Goal: Check status: Check status

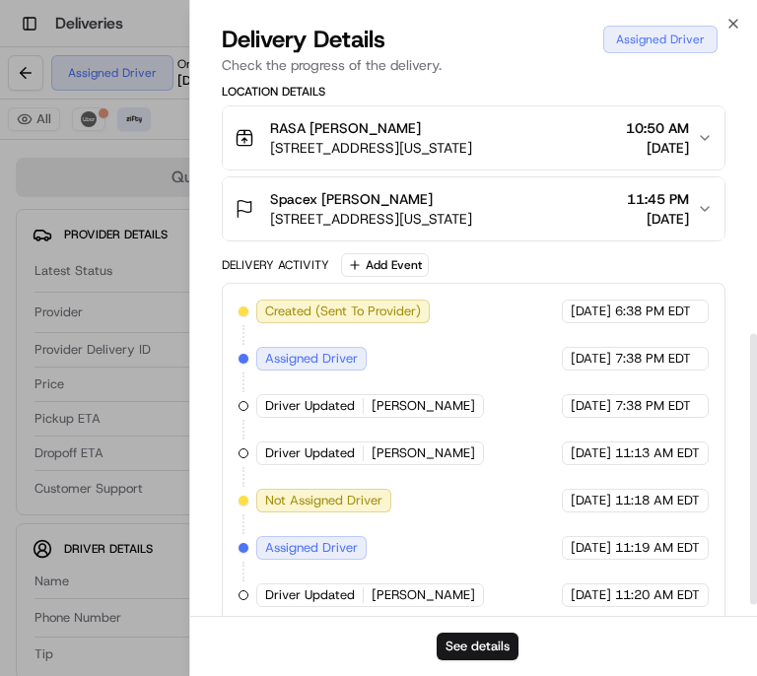
scroll to position [516, 0]
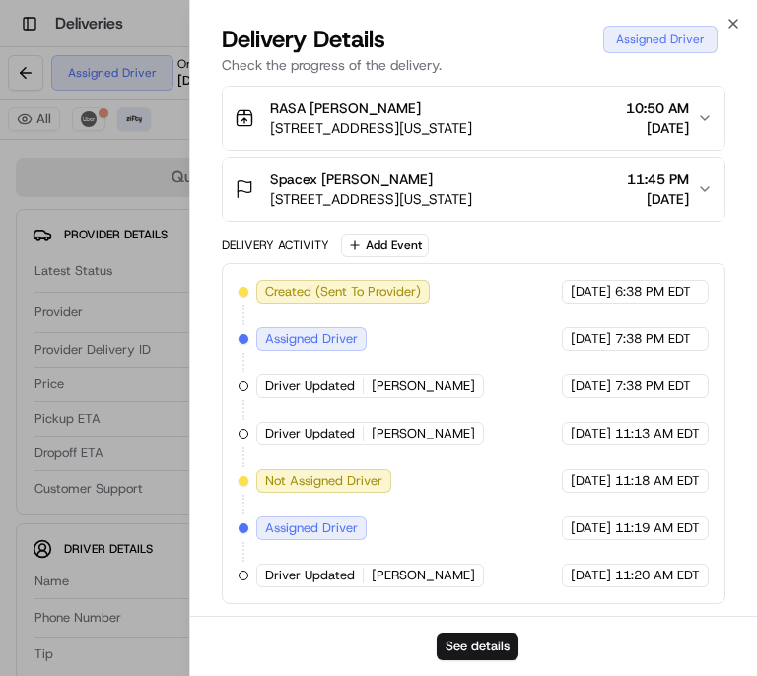
click at [445, 587] on div "Created (Sent To Provider) Zifty [DATE] 6:38 PM EDT Assigned Driver Zifty [DATE…" at bounding box center [473, 433] width 503 height 341
click at [445, 573] on span "[PERSON_NAME]" at bounding box center [422, 575] width 103 height 18
click at [448, 578] on span "[PERSON_NAME]" at bounding box center [422, 575] width 103 height 18
click at [490, 650] on button "See details" at bounding box center [477, 646] width 82 height 28
click at [482, 661] on div "See details" at bounding box center [473, 646] width 566 height 60
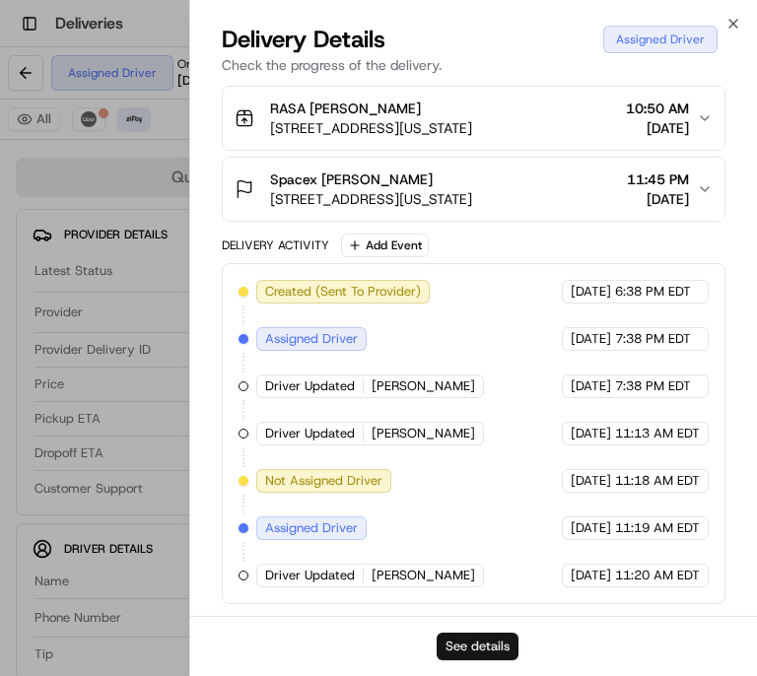
click at [495, 649] on button "See details" at bounding box center [477, 646] width 82 height 28
click at [501, 646] on button "See details" at bounding box center [477, 646] width 82 height 28
click at [479, 649] on button "See details" at bounding box center [477, 646] width 82 height 28
click at [491, 642] on button "See details" at bounding box center [477, 646] width 82 height 28
click at [508, 654] on button "See details" at bounding box center [477, 646] width 82 height 28
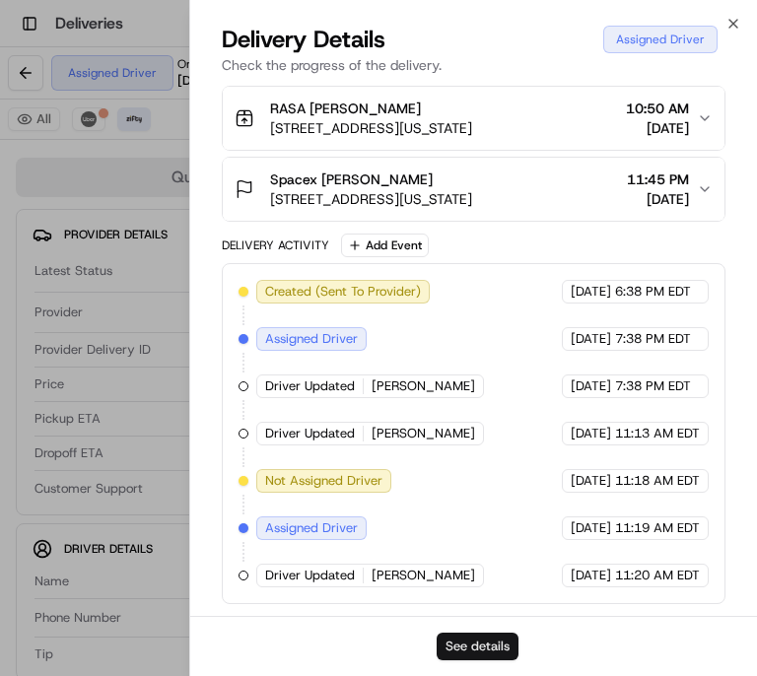
click at [475, 646] on button "See details" at bounding box center [477, 646] width 82 height 28
click at [484, 642] on button "See details" at bounding box center [477, 646] width 82 height 28
click at [500, 653] on button "See details" at bounding box center [477, 646] width 82 height 28
click at [498, 648] on button "See details" at bounding box center [477, 646] width 82 height 28
click at [491, 650] on button "See details" at bounding box center [477, 646] width 82 height 28
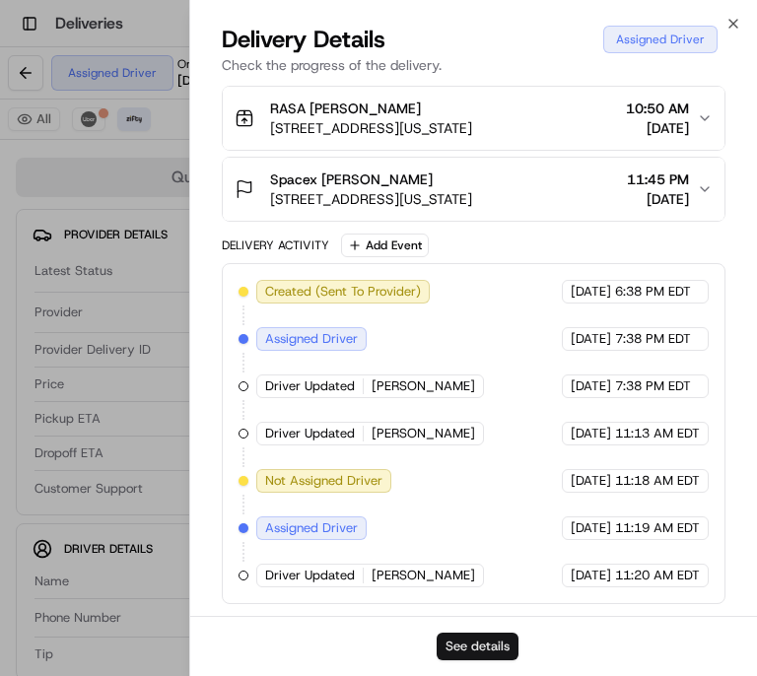
click at [504, 638] on button "See details" at bounding box center [477, 646] width 82 height 28
click at [504, 646] on button "See details" at bounding box center [477, 646] width 82 height 28
click at [414, 581] on span "[PERSON_NAME]" at bounding box center [422, 575] width 103 height 18
click at [429, 568] on span "[PERSON_NAME]" at bounding box center [422, 575] width 103 height 18
click at [424, 586] on div "Driver Updated [PERSON_NAME]" at bounding box center [370, 575] width 228 height 24
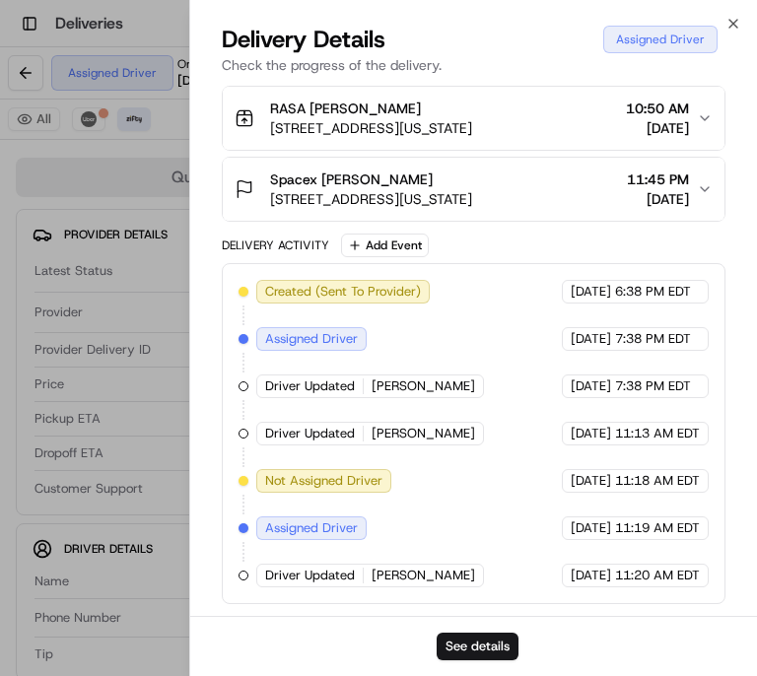
click at [426, 570] on span "[PERSON_NAME]" at bounding box center [422, 575] width 103 height 18
click at [425, 578] on span "[PERSON_NAME]" at bounding box center [422, 575] width 103 height 18
click at [692, 575] on span "11:20 AM EDT" at bounding box center [657, 575] width 85 height 18
click at [687, 578] on span "11:20 AM EDT" at bounding box center [657, 575] width 85 height 18
click at [682, 583] on span "11:20 AM EDT" at bounding box center [657, 575] width 85 height 18
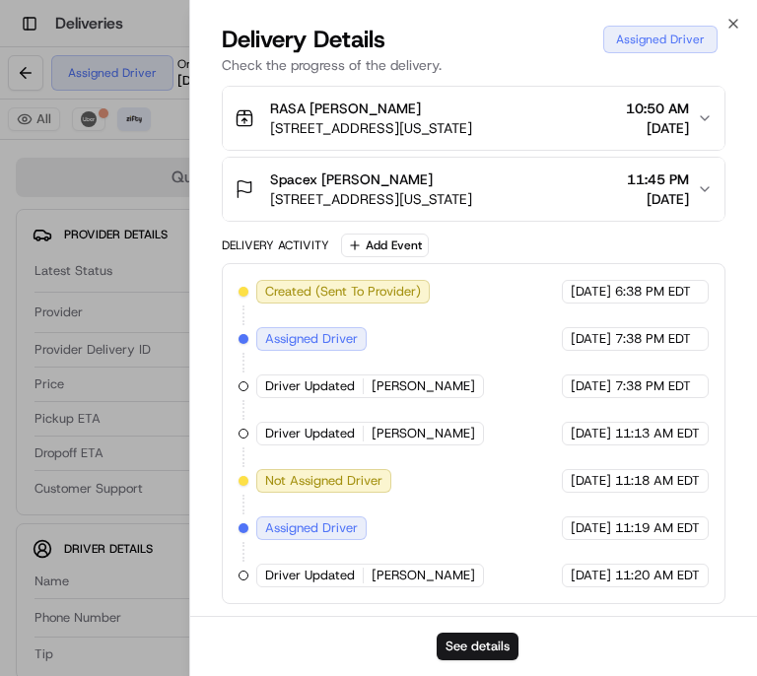
click at [685, 587] on div "Created (Sent To Provider) Zifty [DATE] 6:38 PM EDT Assigned Driver Zifty [DATE…" at bounding box center [473, 433] width 503 height 341
click at [424, 585] on div "Driver Updated [PERSON_NAME]" at bounding box center [370, 575] width 228 height 24
click at [426, 583] on span "[PERSON_NAME]" at bounding box center [422, 575] width 103 height 18
click at [432, 580] on span "[PERSON_NAME]" at bounding box center [422, 575] width 103 height 18
click at [435, 587] on div "Created (Sent To Provider) Zifty [DATE] 6:38 PM EDT Assigned Driver Zifty [DATE…" at bounding box center [473, 433] width 503 height 341
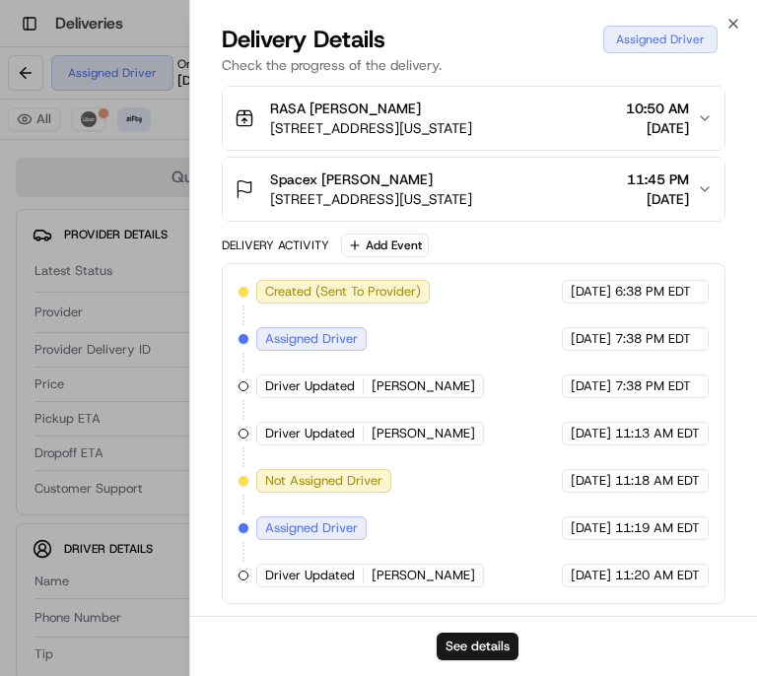
click at [434, 587] on div "Created (Sent To Provider) Zifty [DATE] 6:38 PM EDT Assigned Driver Zifty [DATE…" at bounding box center [473, 433] width 503 height 341
click at [434, 581] on span "[PERSON_NAME]" at bounding box center [422, 575] width 103 height 18
click at [429, 579] on span "[PERSON_NAME]" at bounding box center [422, 575] width 103 height 18
click at [697, 576] on span "11:20 AM EDT" at bounding box center [657, 575] width 85 height 18
click at [698, 588] on div "Created (Sent To Provider) Zifty [DATE] 6:38 PM EDT Assigned Driver Zifty [DATE…" at bounding box center [473, 433] width 503 height 341
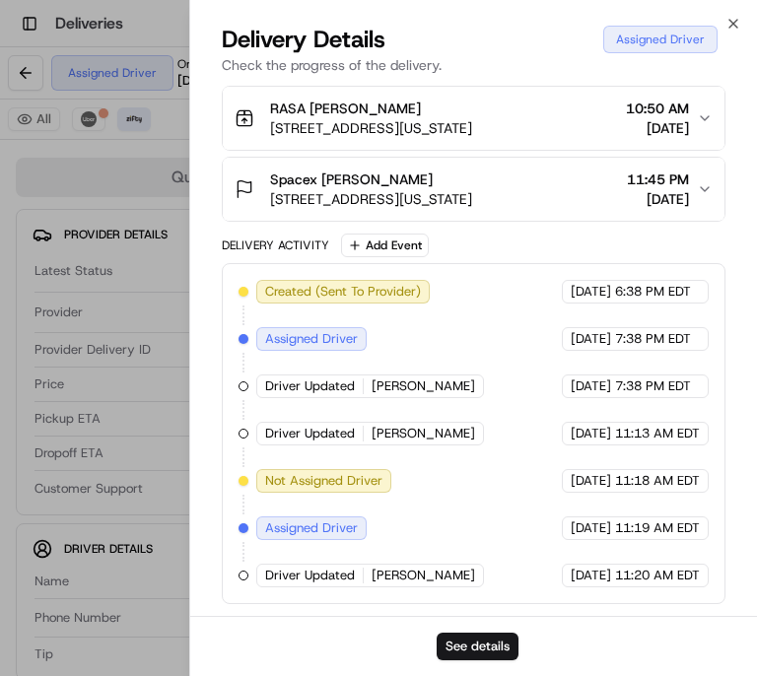
click at [435, 582] on span "[PERSON_NAME]" at bounding box center [422, 575] width 103 height 18
click at [437, 575] on span "[PERSON_NAME]" at bounding box center [422, 575] width 103 height 18
click at [437, 577] on span "[PERSON_NAME]" at bounding box center [422, 575] width 103 height 18
click at [437, 575] on span "[PERSON_NAME]" at bounding box center [422, 575] width 103 height 18
click at [89, 397] on div at bounding box center [378, 338] width 757 height 676
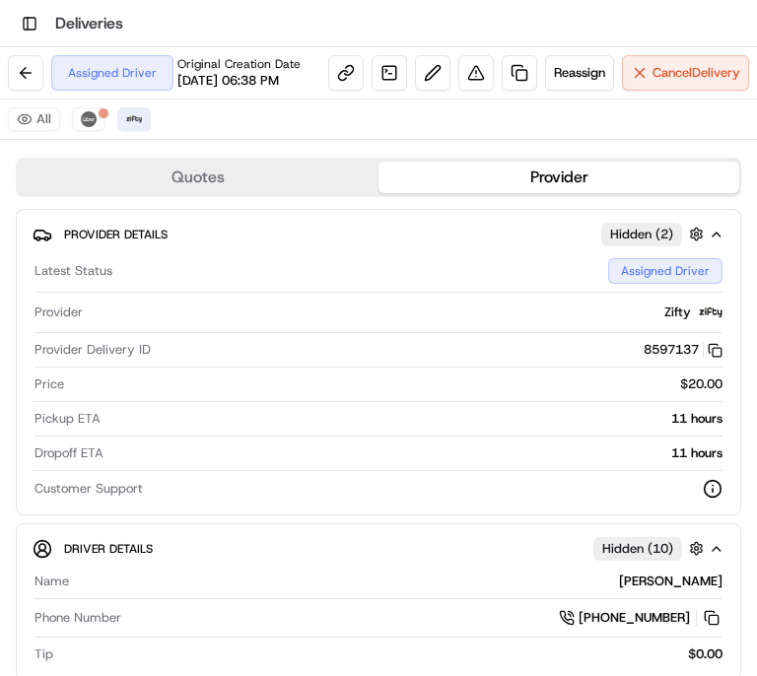
click at [248, 188] on button "Quotes" at bounding box center [198, 178] width 361 height 32
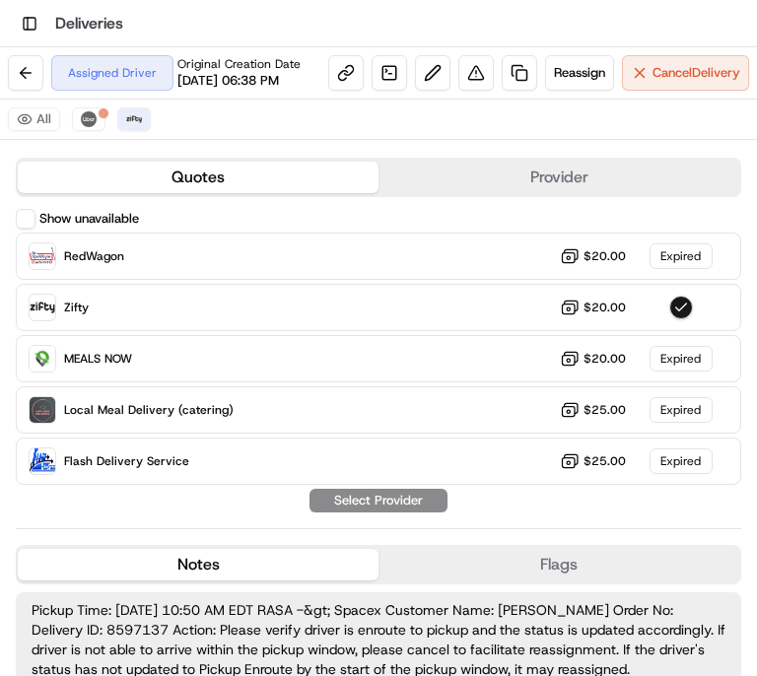
click at [549, 180] on button "Provider" at bounding box center [558, 178] width 361 height 32
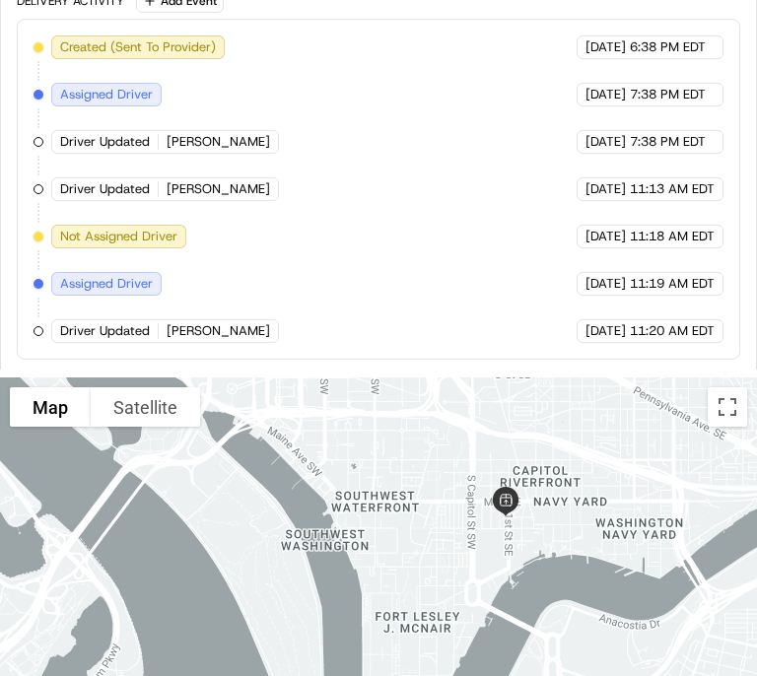
scroll to position [1526, 0]
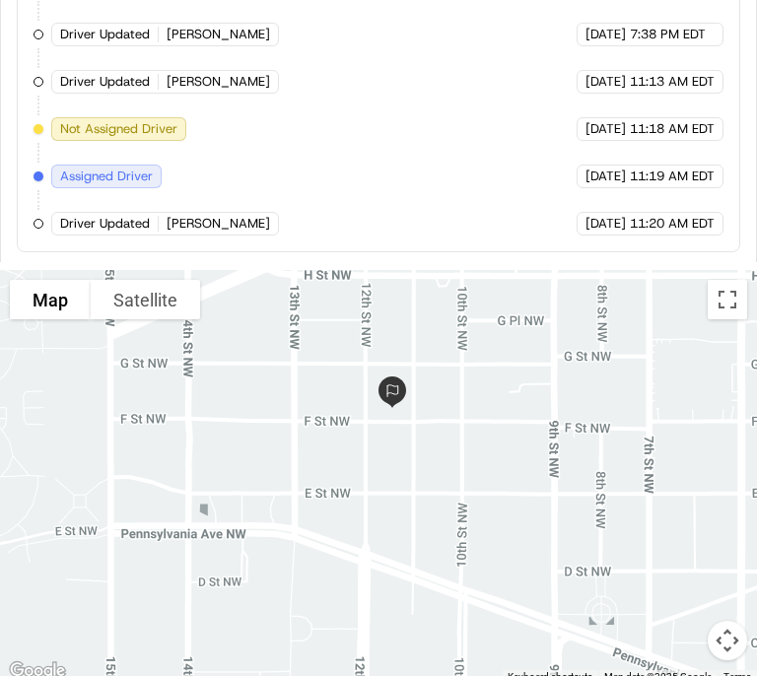
click at [384, 394] on img at bounding box center [391, 391] width 47 height 47
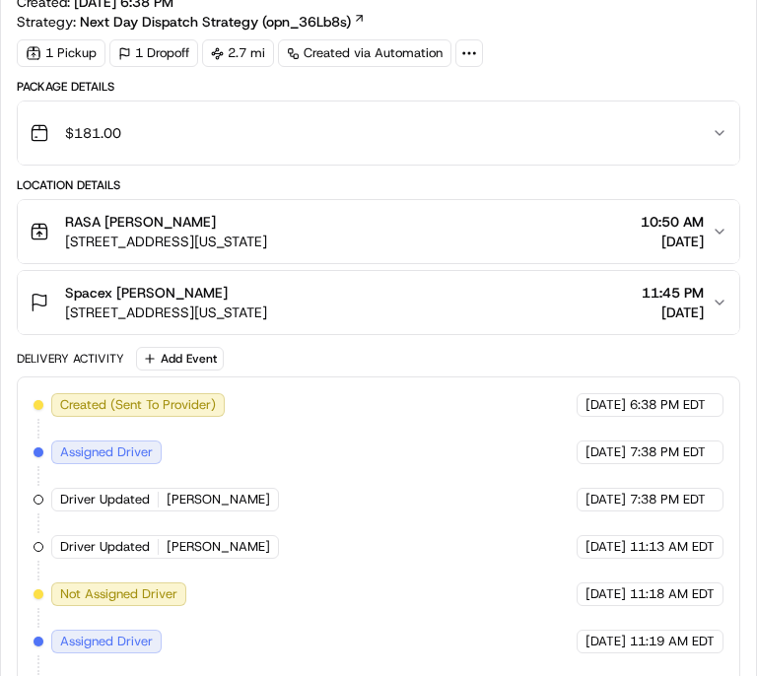
scroll to position [1056, 0]
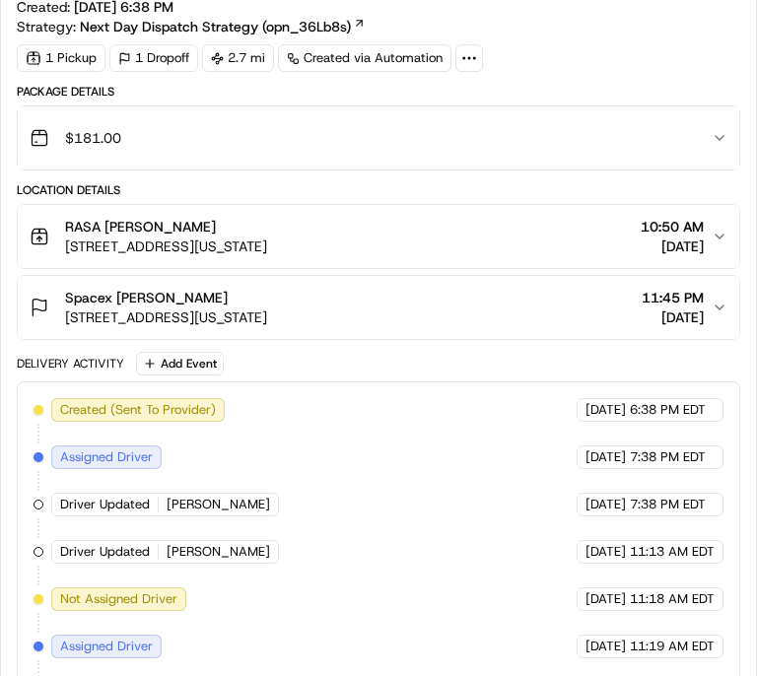
click at [718, 299] on icon "button" at bounding box center [719, 307] width 16 height 16
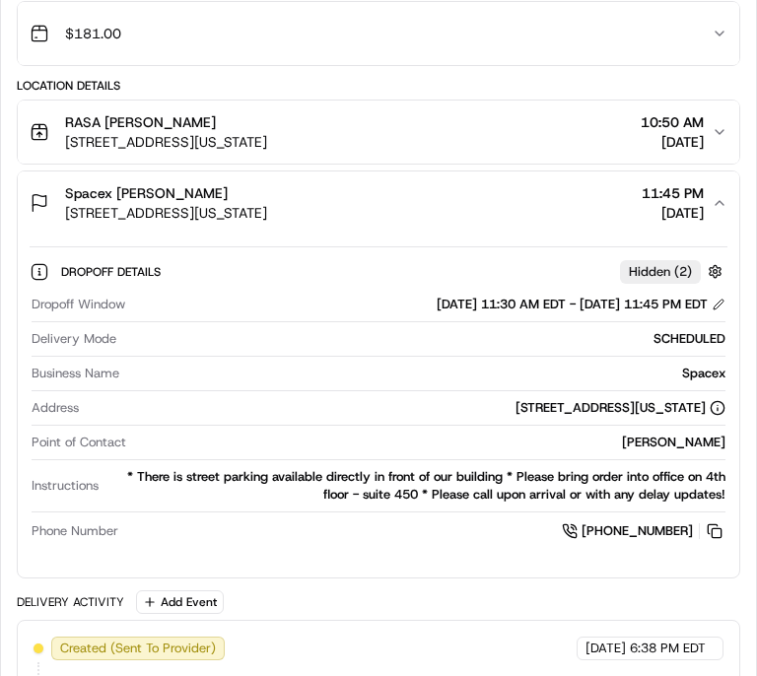
scroll to position [1164, 0]
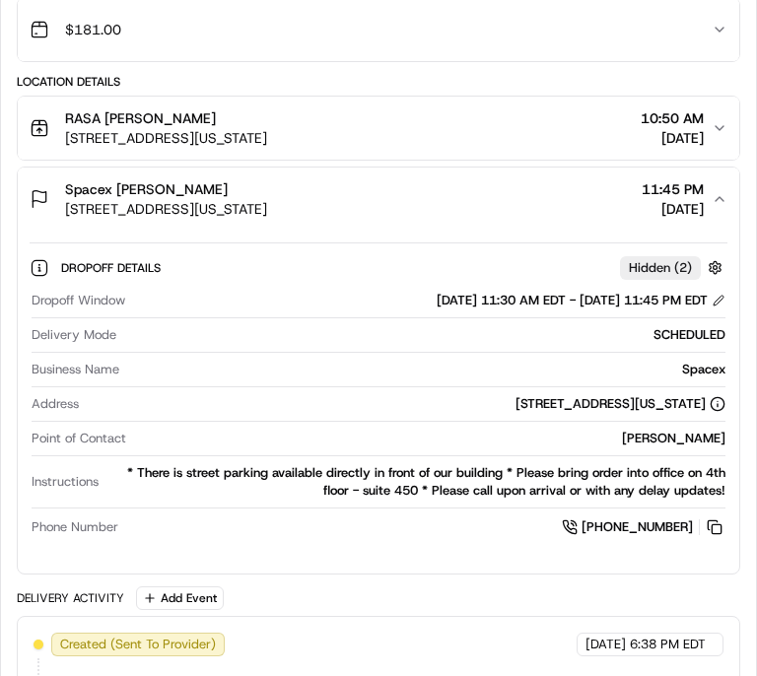
click at [717, 191] on icon "button" at bounding box center [719, 199] width 16 height 16
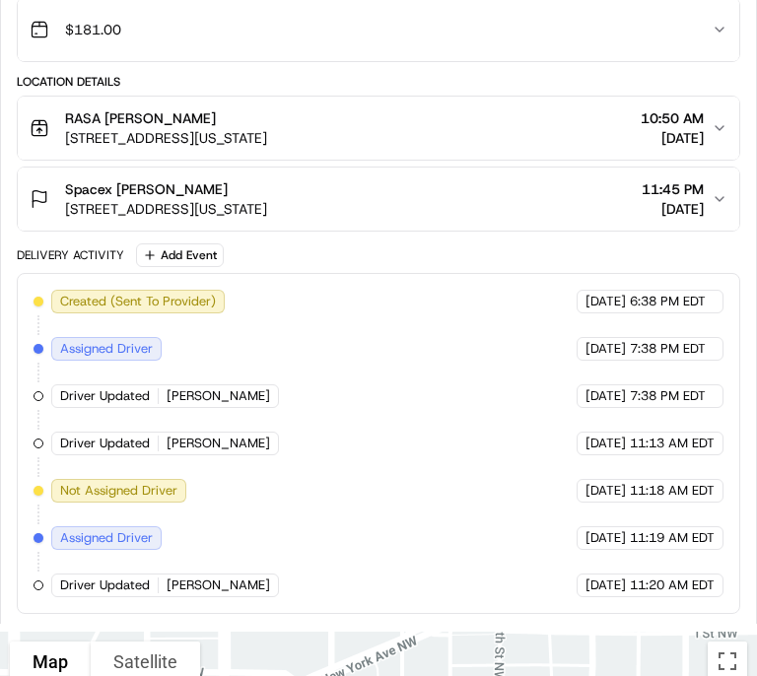
click at [710, 184] on div "Spacex [PERSON_NAME] [STREET_ADDRESS][US_STATE] 11:45 PM [DATE]" at bounding box center [371, 198] width 682 height 39
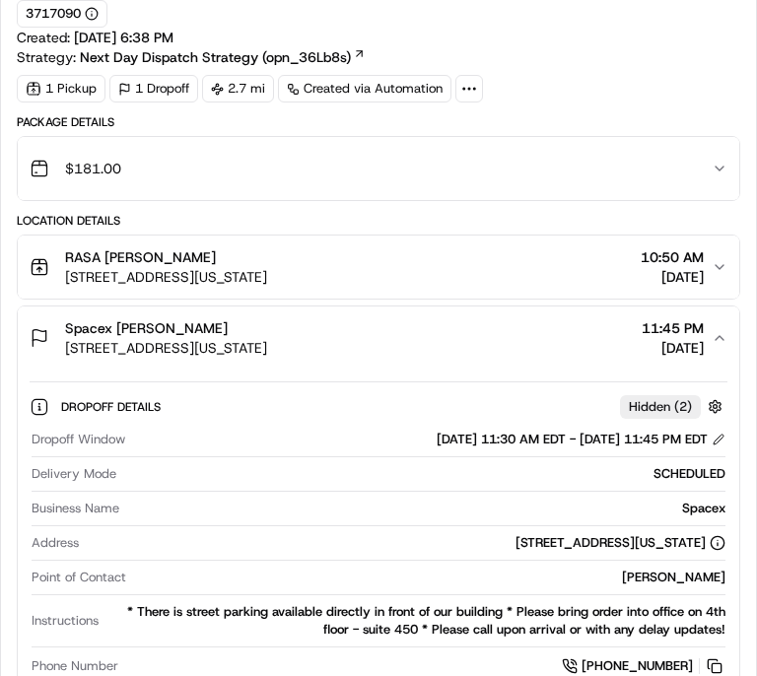
scroll to position [1000, 0]
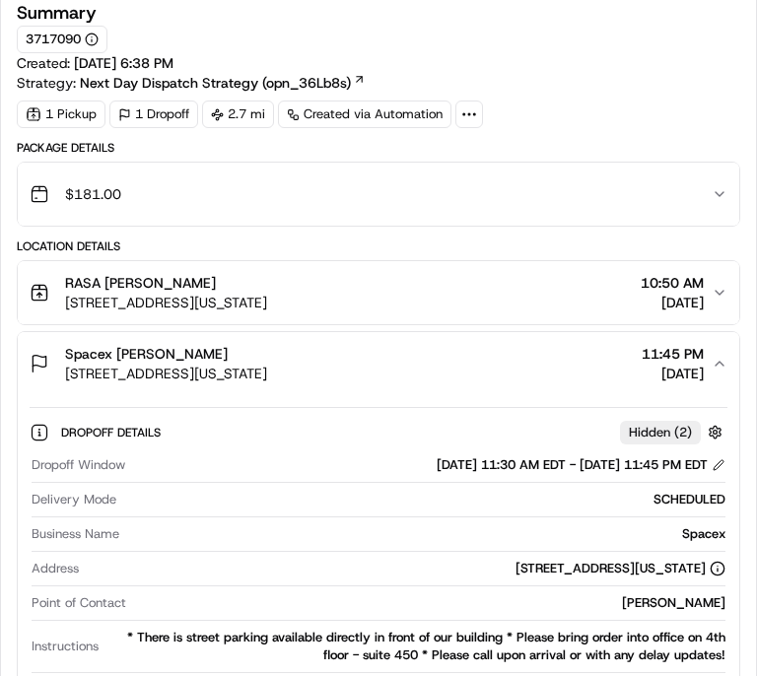
click at [567, 363] on div "Spacex [PERSON_NAME] [STREET_ADDRESS][US_STATE] 11:45 PM [DATE]" at bounding box center [371, 363] width 682 height 39
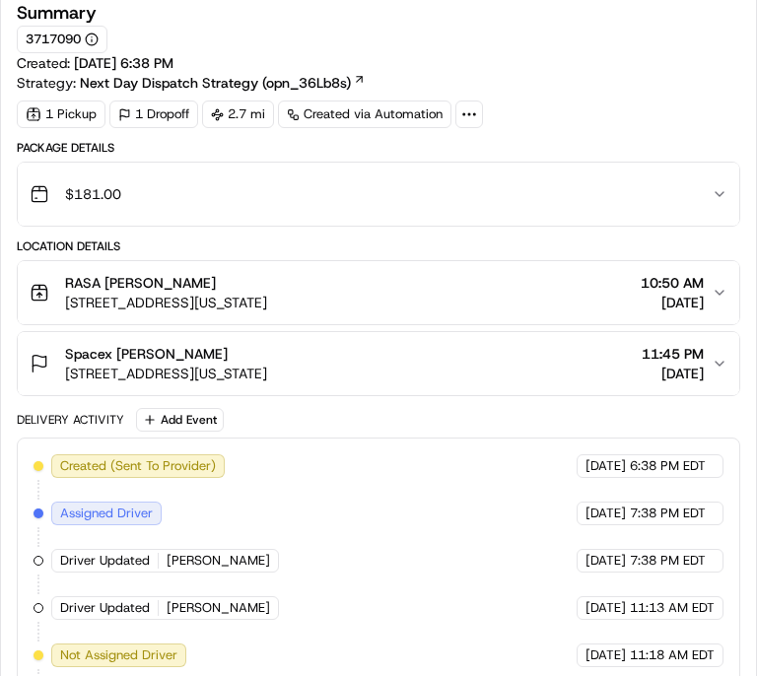
click at [587, 362] on div "Spacex [PERSON_NAME] [STREET_ADDRESS][US_STATE] 11:45 PM [DATE]" at bounding box center [371, 363] width 682 height 39
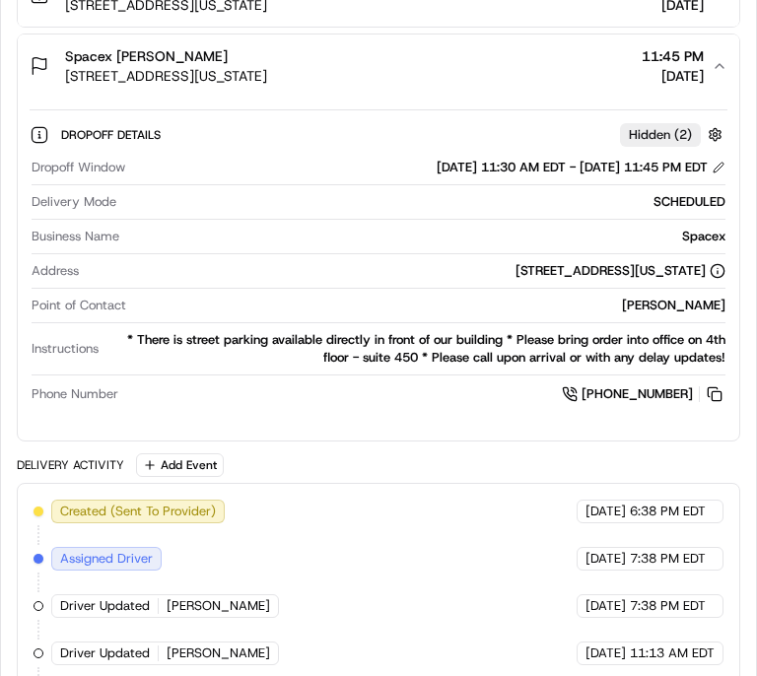
scroll to position [1302, 0]
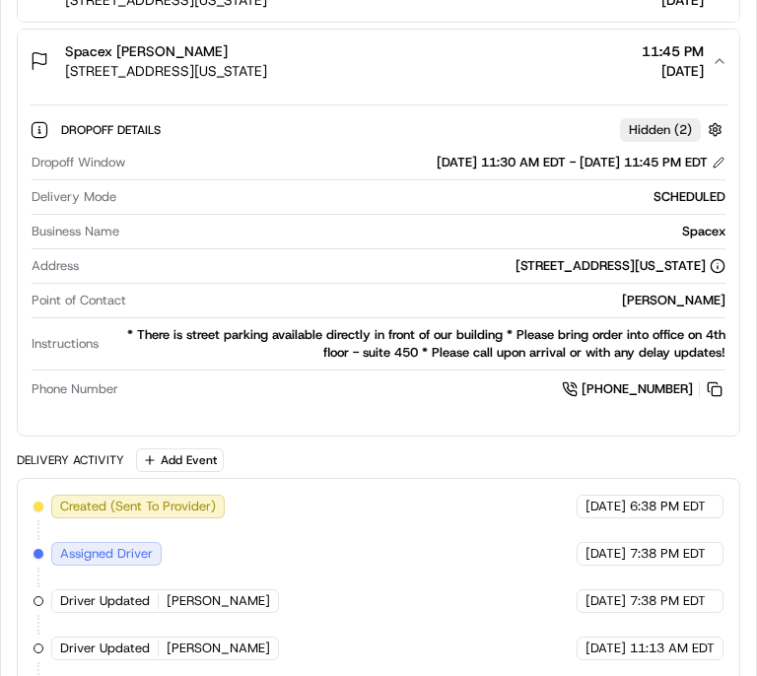
click at [18, 30] on button "Spacex [PERSON_NAME] [STREET_ADDRESS][US_STATE] 11:45 PM [DATE]" at bounding box center [378, 61] width 721 height 63
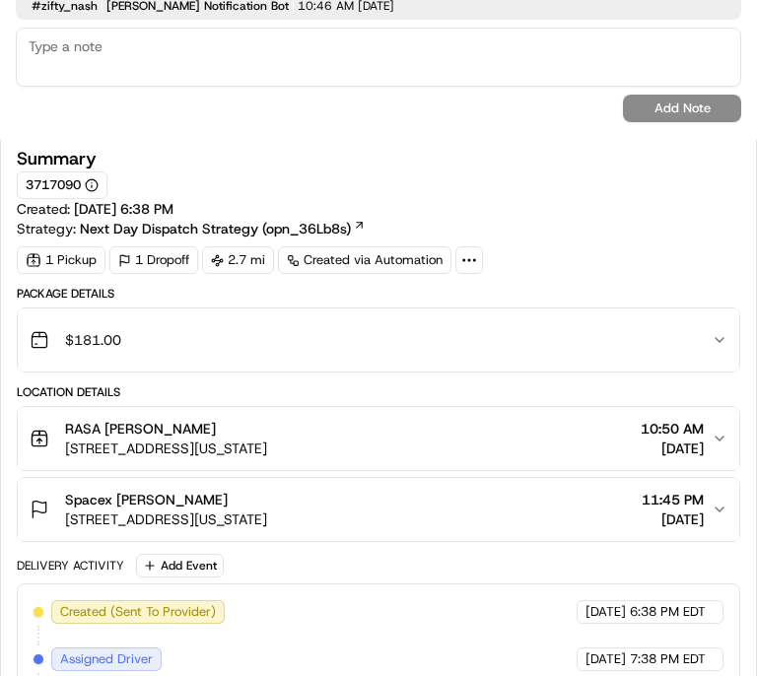
scroll to position [853, 0]
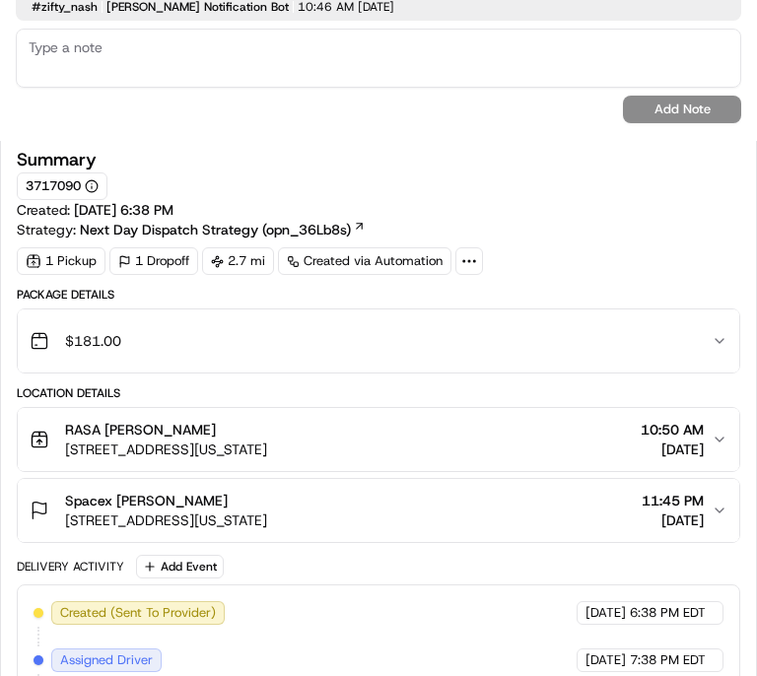
click at [699, 498] on span "11:45 PM" at bounding box center [672, 501] width 62 height 20
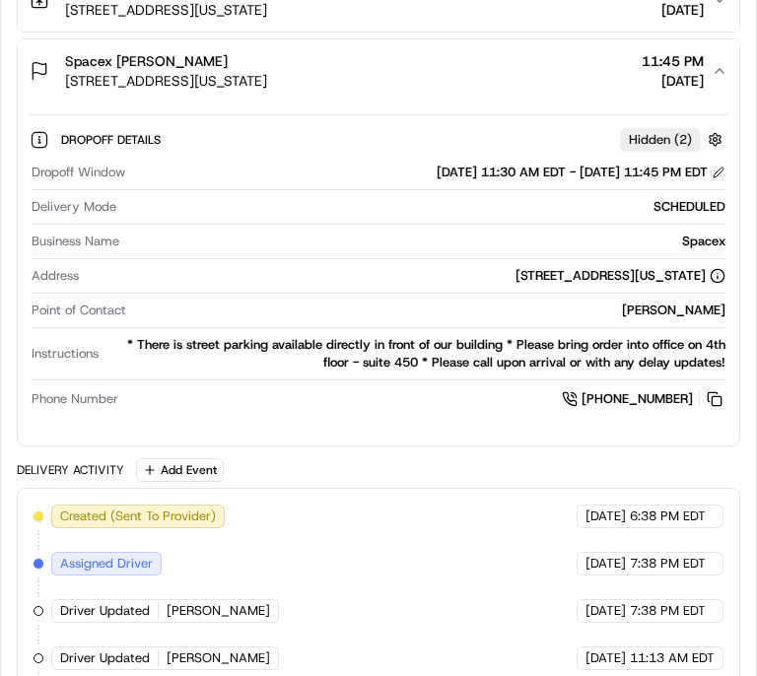
scroll to position [1297, 0]
